Goal: Navigation & Orientation: Find specific page/section

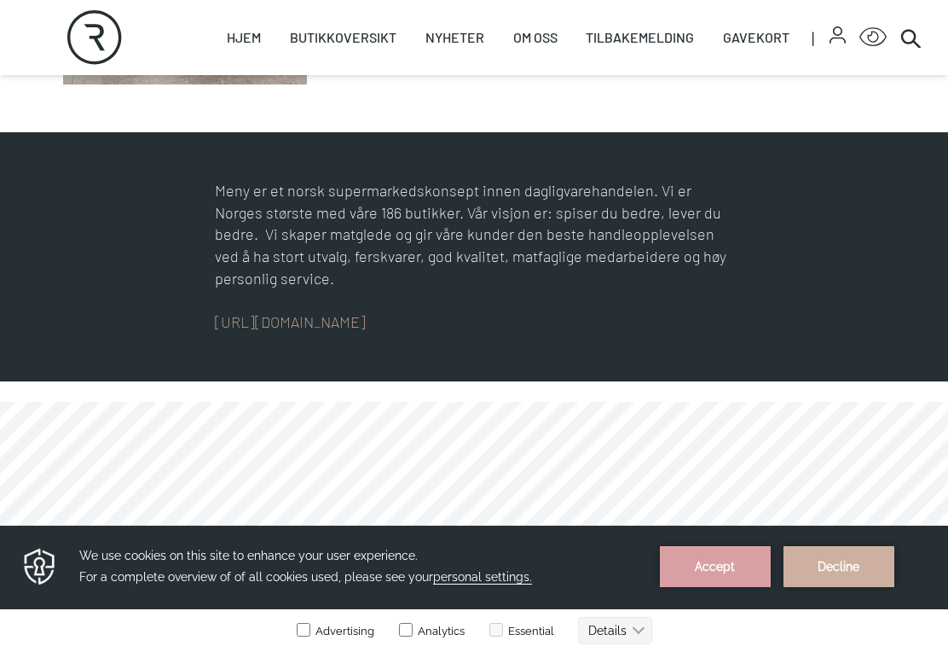
scroll to position [661, 0]
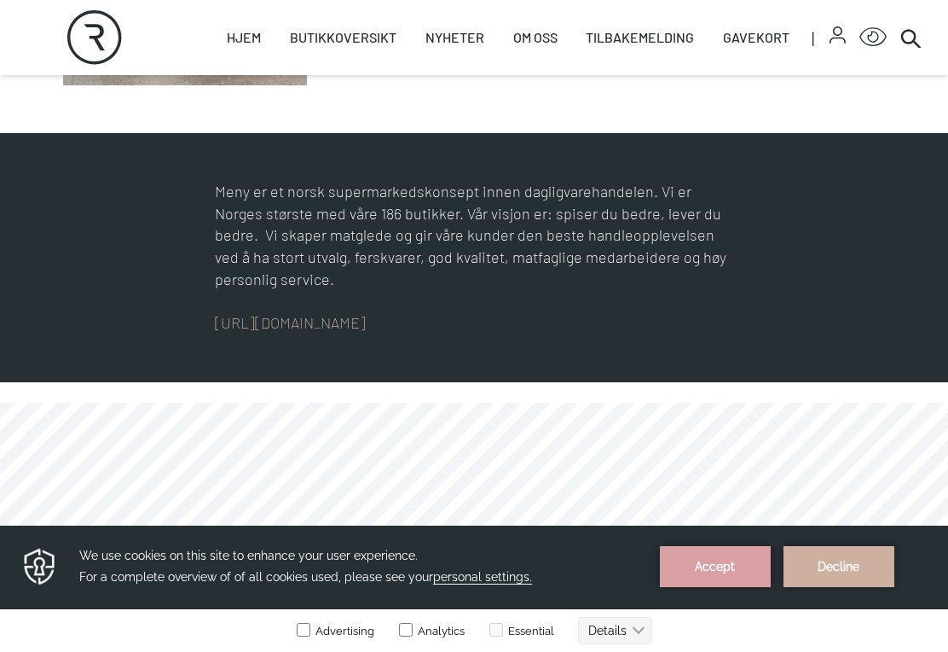
click at [0, 0] on link "Servering" at bounding box center [0, 0] width 0 height 0
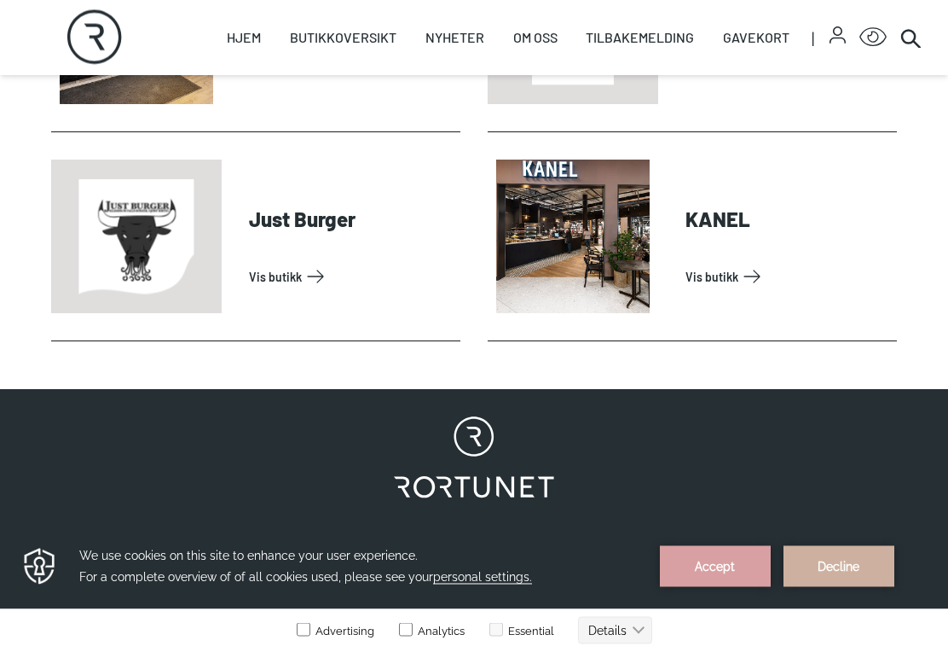
scroll to position [845, 0]
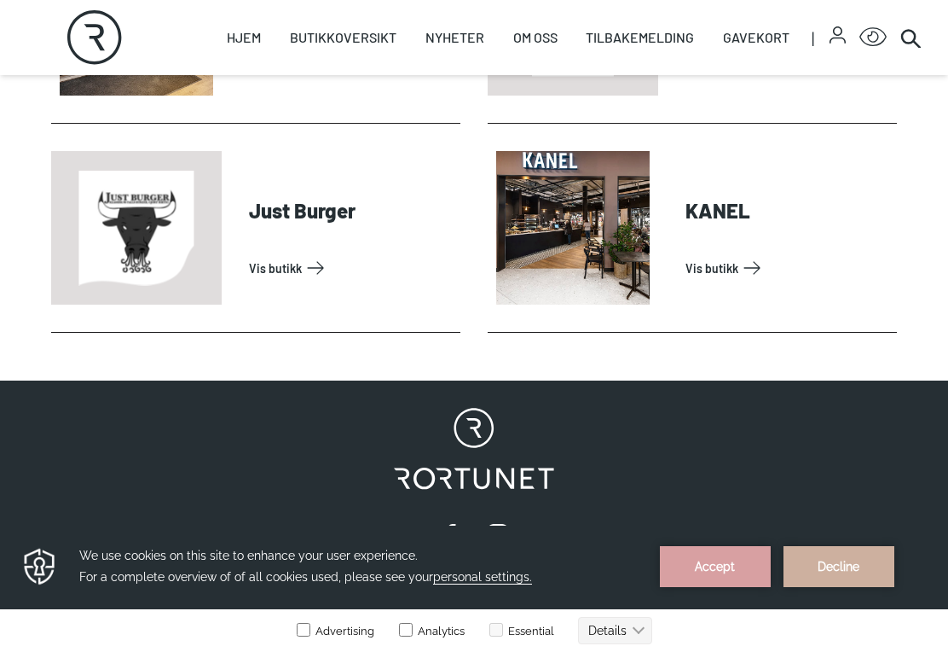
click at [269, 266] on link "Vis butikk" at bounding box center [351, 267] width 205 height 27
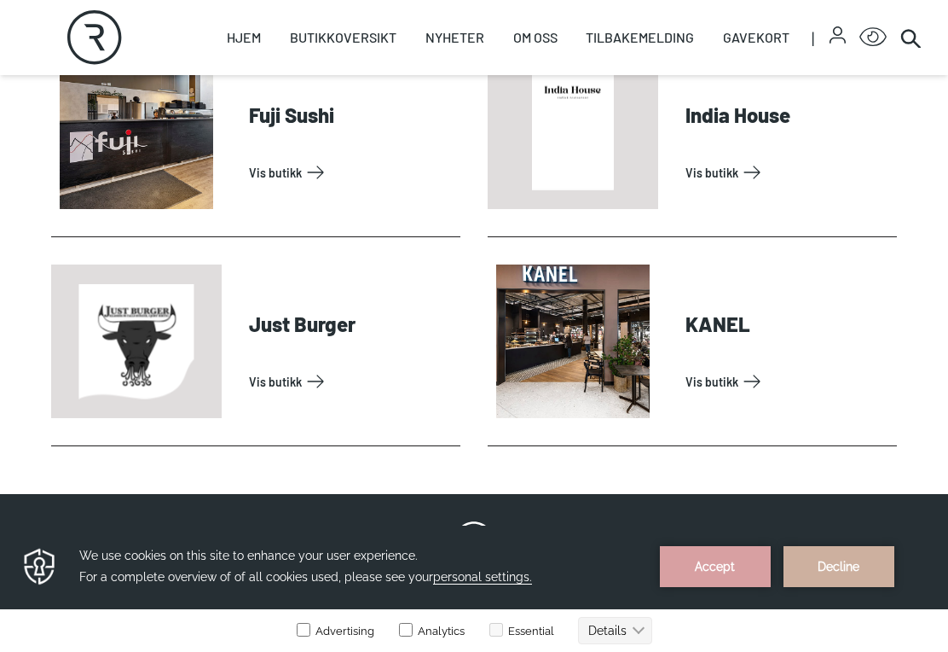
scroll to position [733, 0]
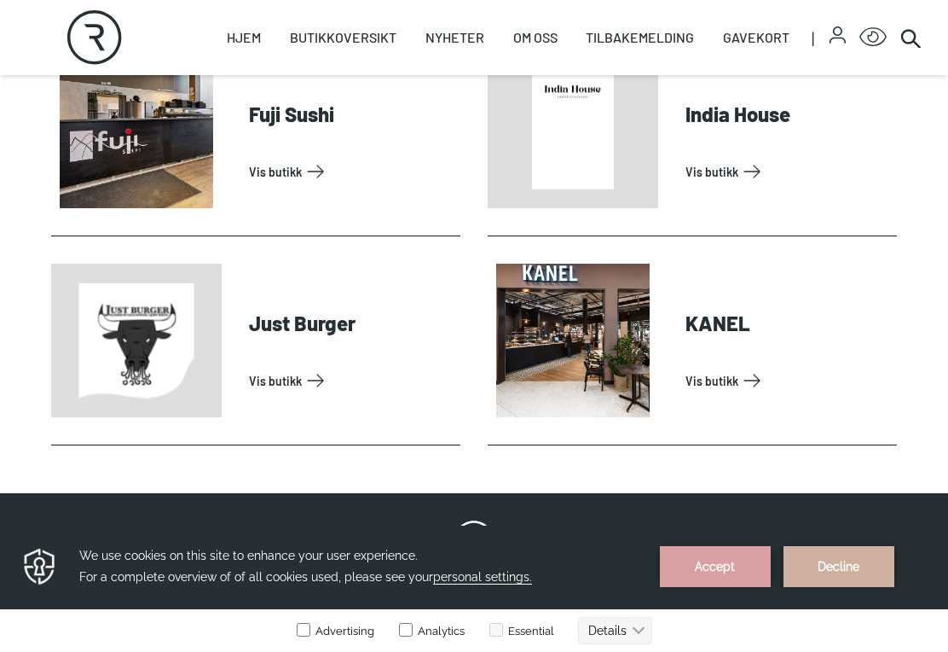
click at [748, 380] on link "Vis butikk" at bounding box center [788, 380] width 205 height 27
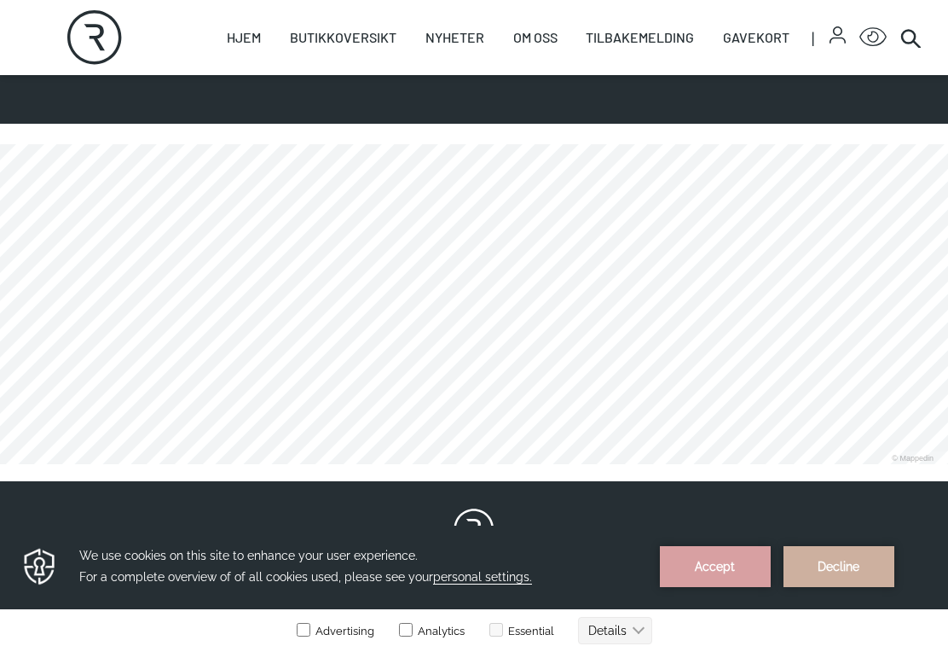
scroll to position [872, 0]
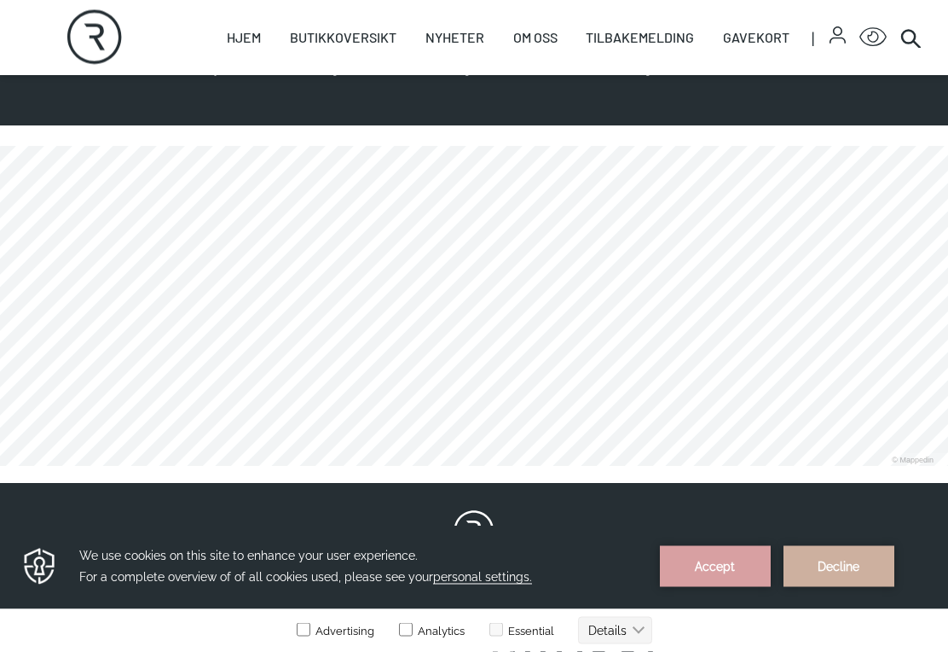
click at [119, 583] on h3 "We use cookies on this site to enhance your user experience. For a complete ove…" at bounding box center [359, 565] width 560 height 43
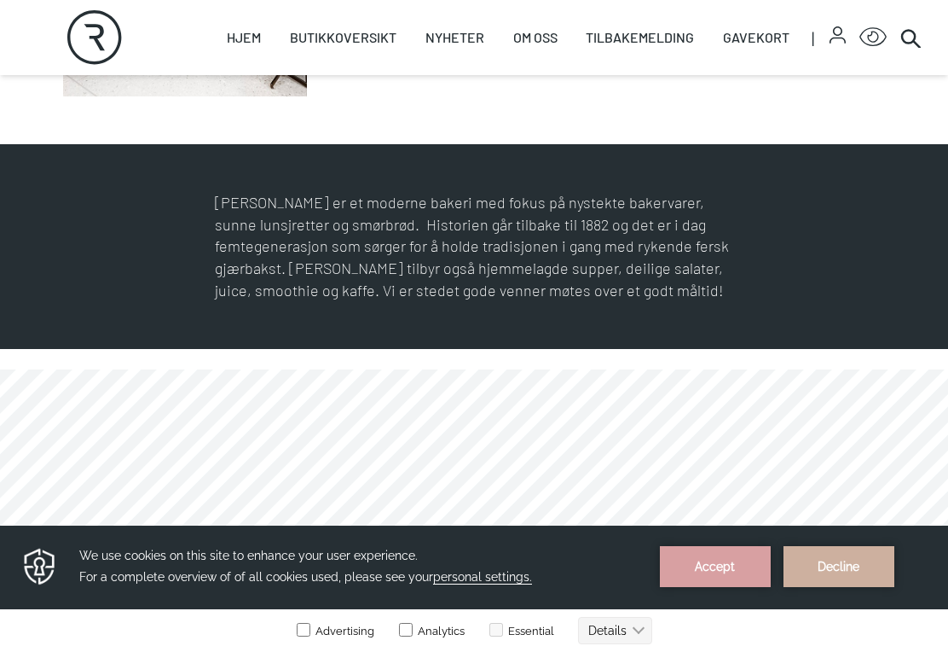
scroll to position [749, 0]
